Goal: Check status: Check status

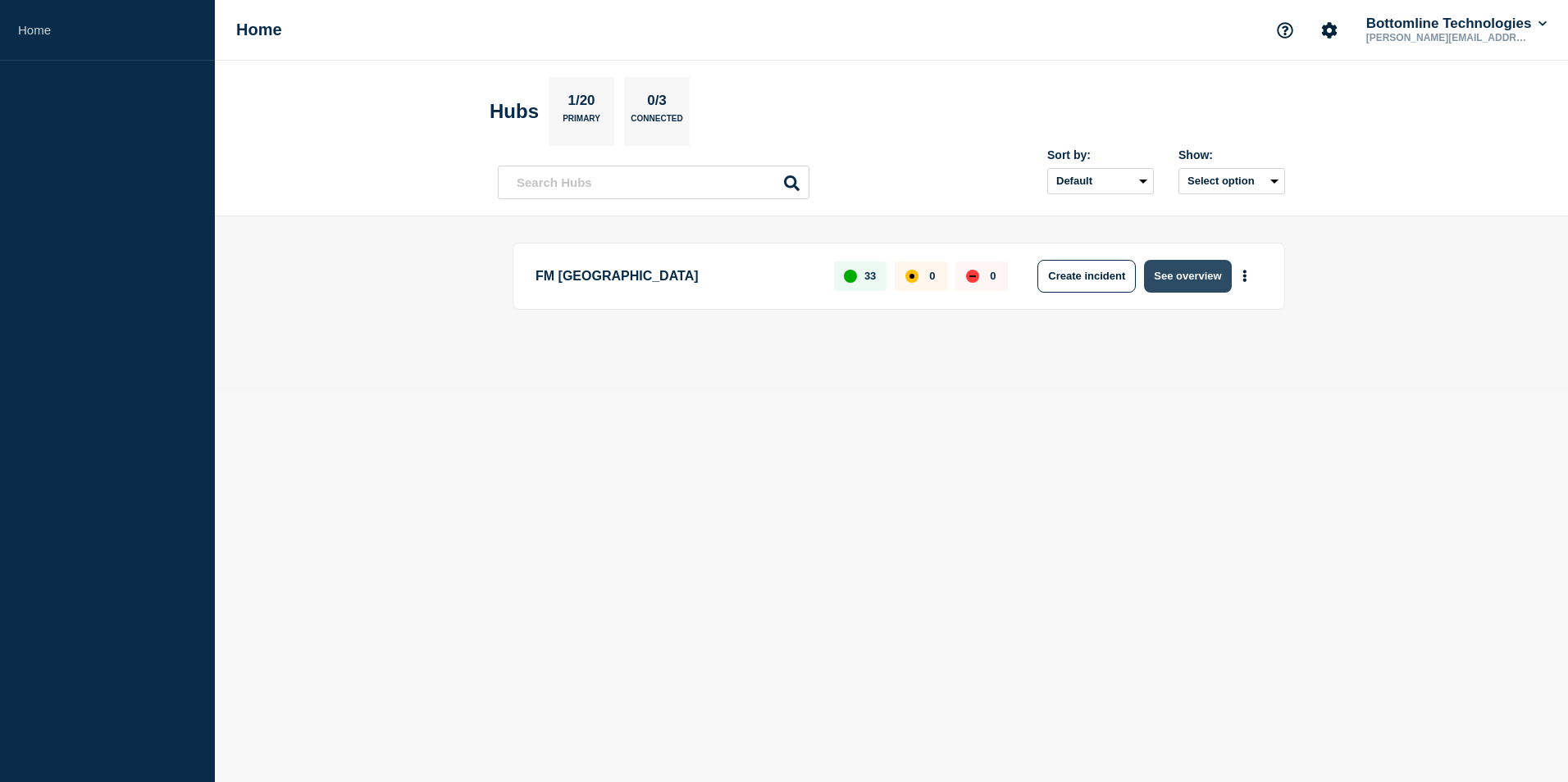
click at [1189, 283] on button "See overview" at bounding box center [1188, 276] width 87 height 33
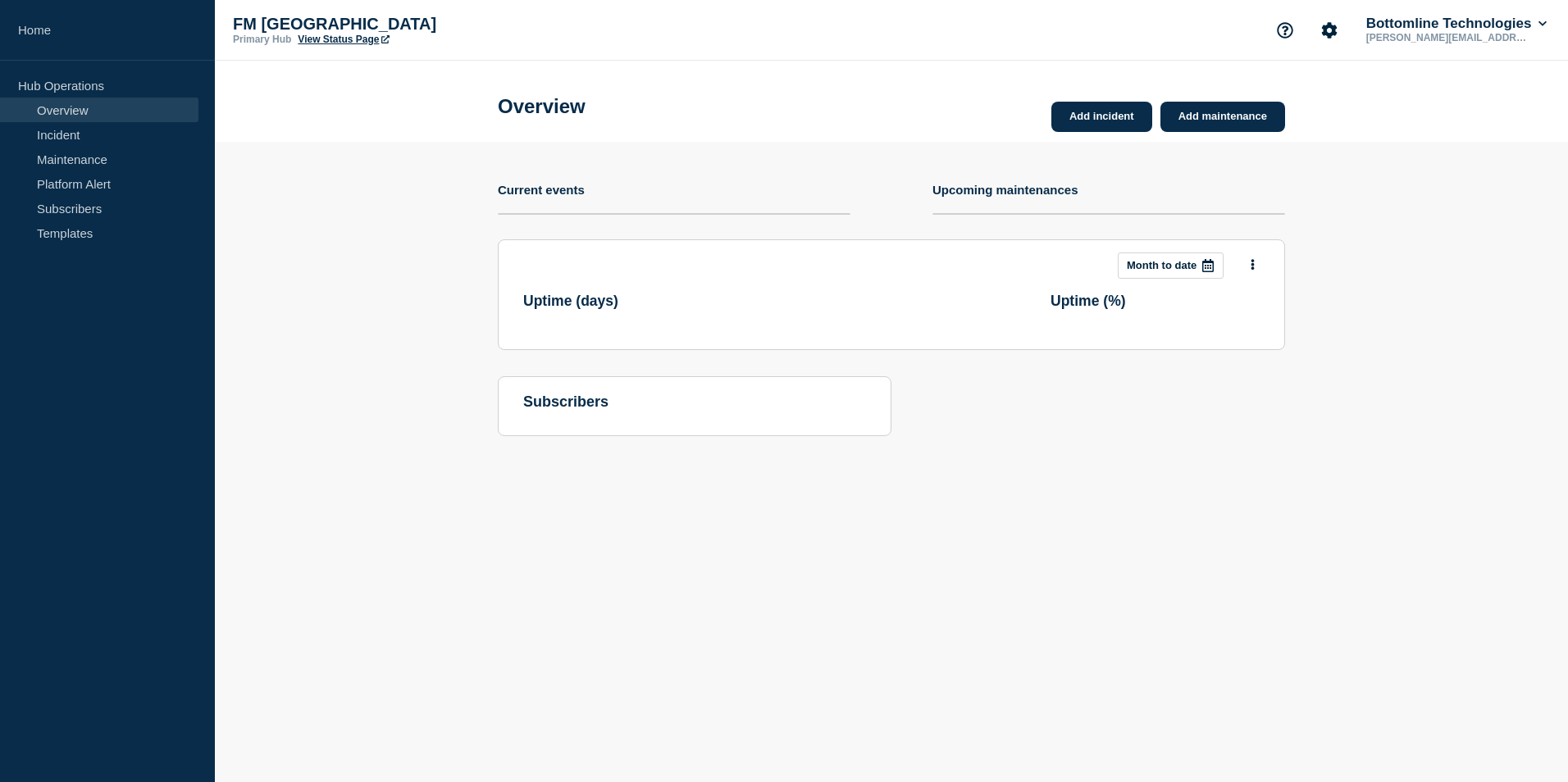
click at [1170, 277] on button "Month to date" at bounding box center [1171, 266] width 106 height 26
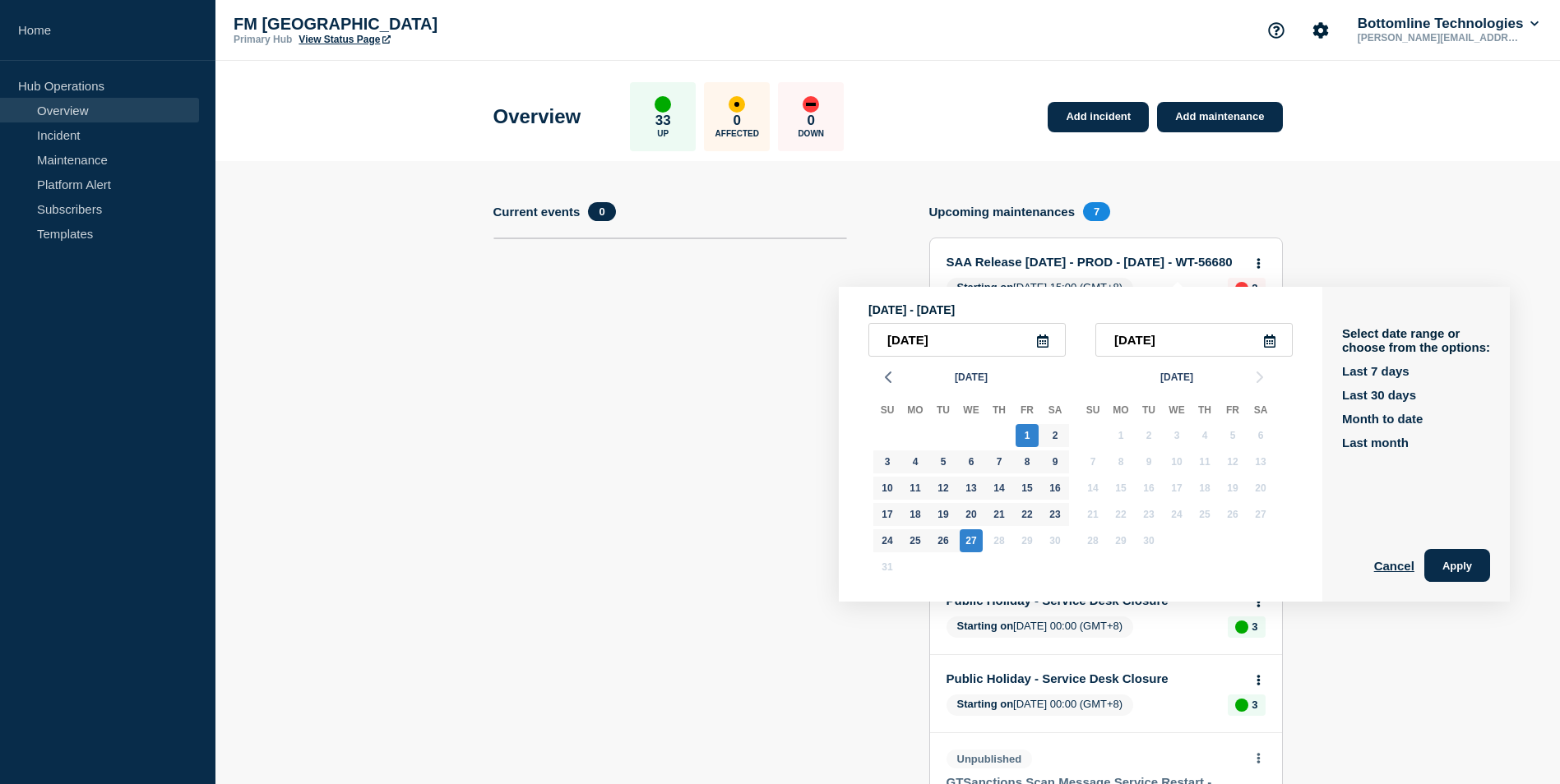
drag, startPoint x: 330, startPoint y: 499, endPoint x: 186, endPoint y: 267, distance: 273.1
click at [330, 499] on section "Add incident Add maintenance Current events 0 Upcoming maintenances 7 SAA Relea…" at bounding box center [888, 769] width 1345 height 1216
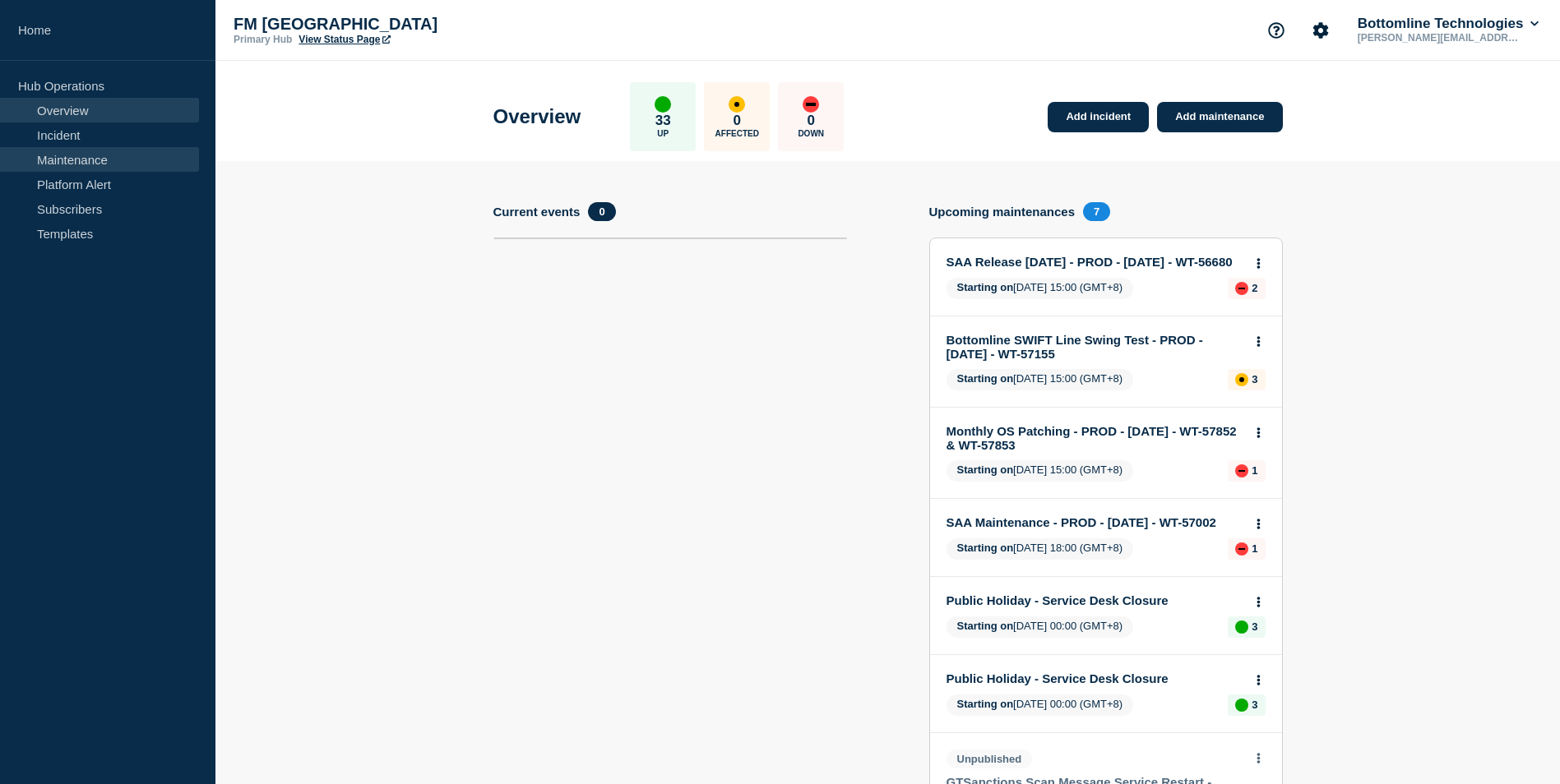
click at [67, 161] on link "Maintenance" at bounding box center [99, 159] width 199 height 24
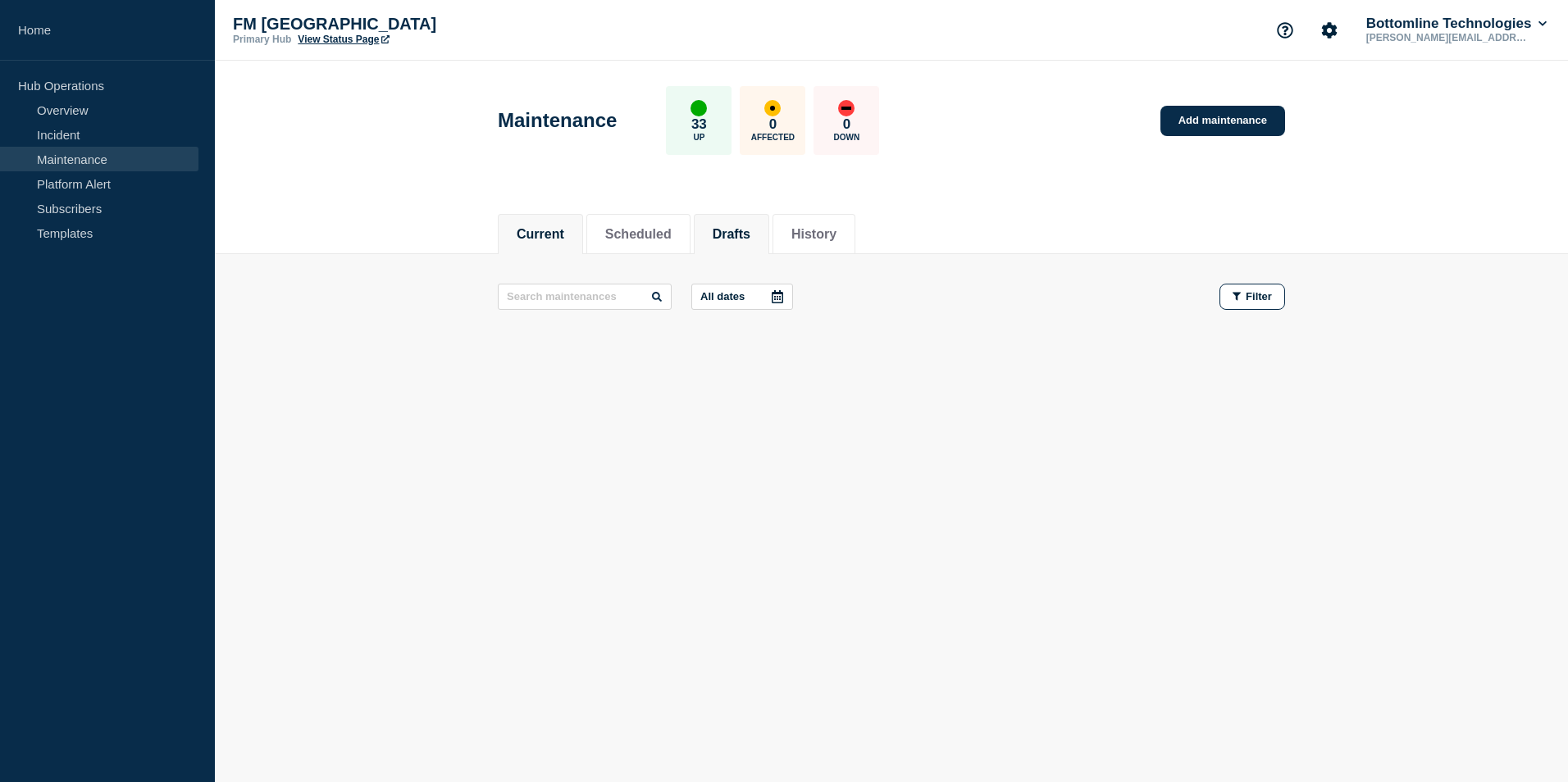
click at [748, 227] on button "Drafts" at bounding box center [732, 234] width 38 height 15
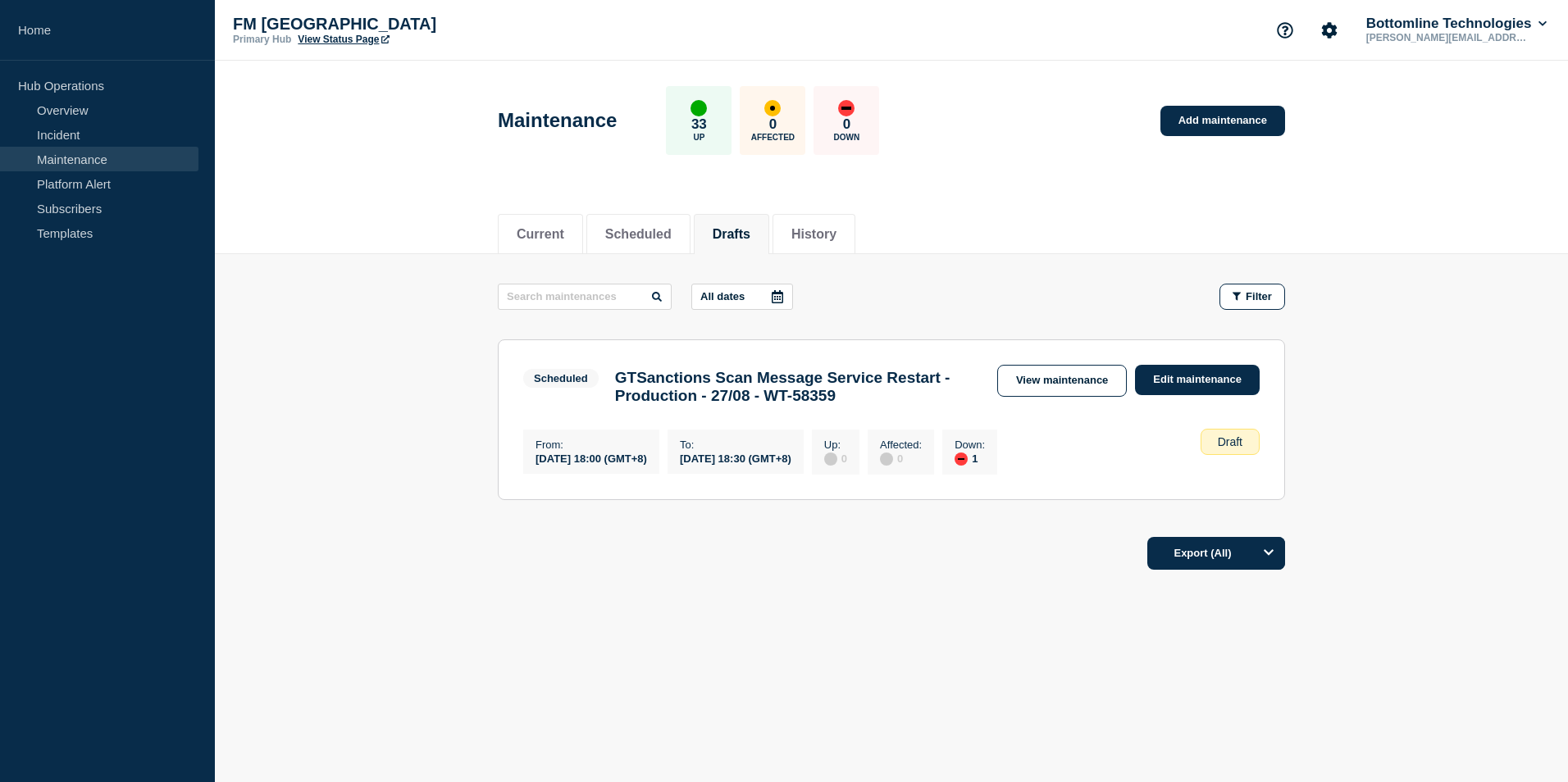
click at [561, 646] on div "Current Scheduled Drafts History Current Scheduled Drafts History All dates Fil…" at bounding box center [891, 446] width 1353 height 497
click at [1040, 375] on link "View maintenance" at bounding box center [1062, 380] width 130 height 32
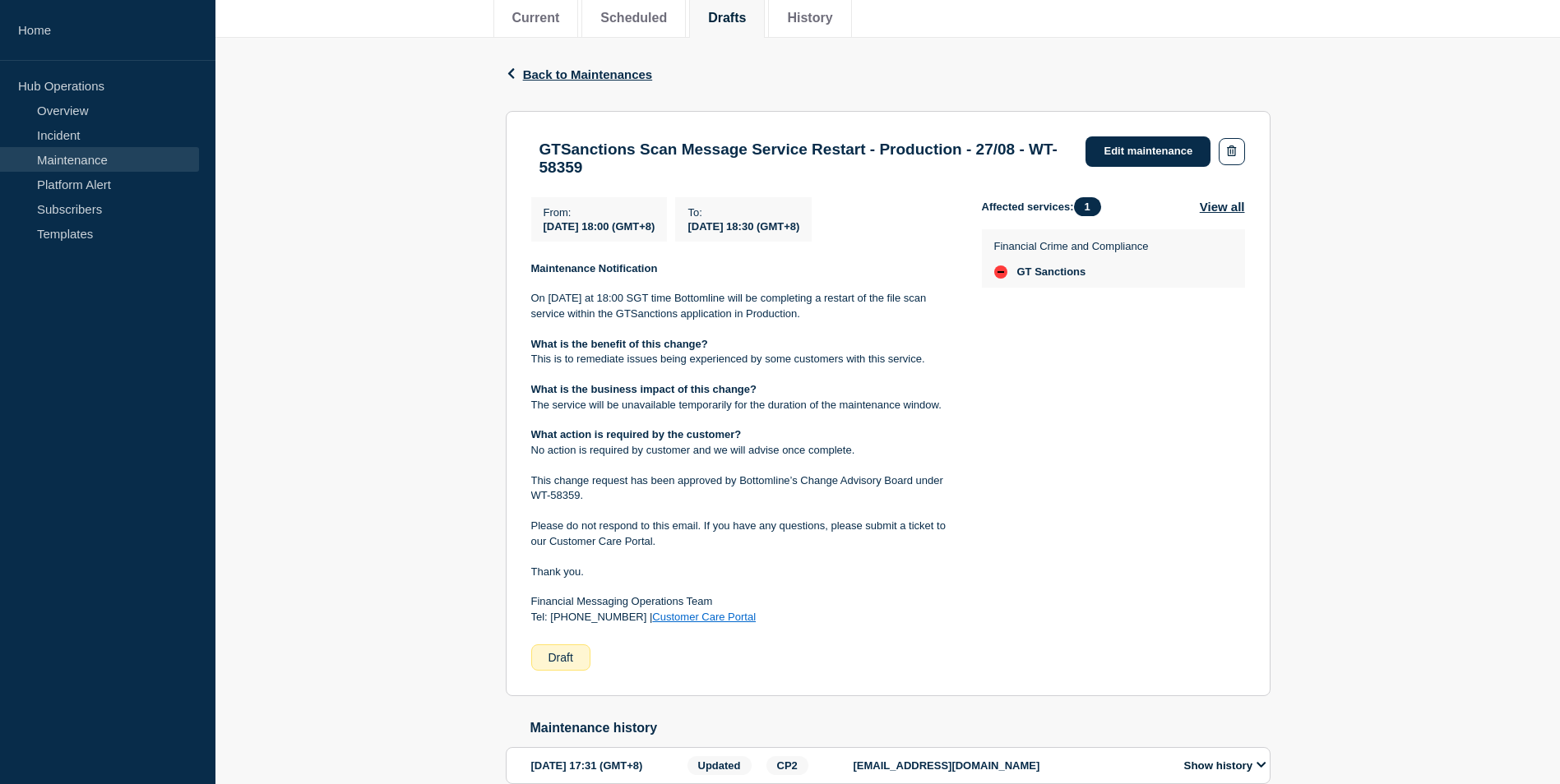
scroll to position [210, 0]
